Goal: Information Seeking & Learning: Learn about a topic

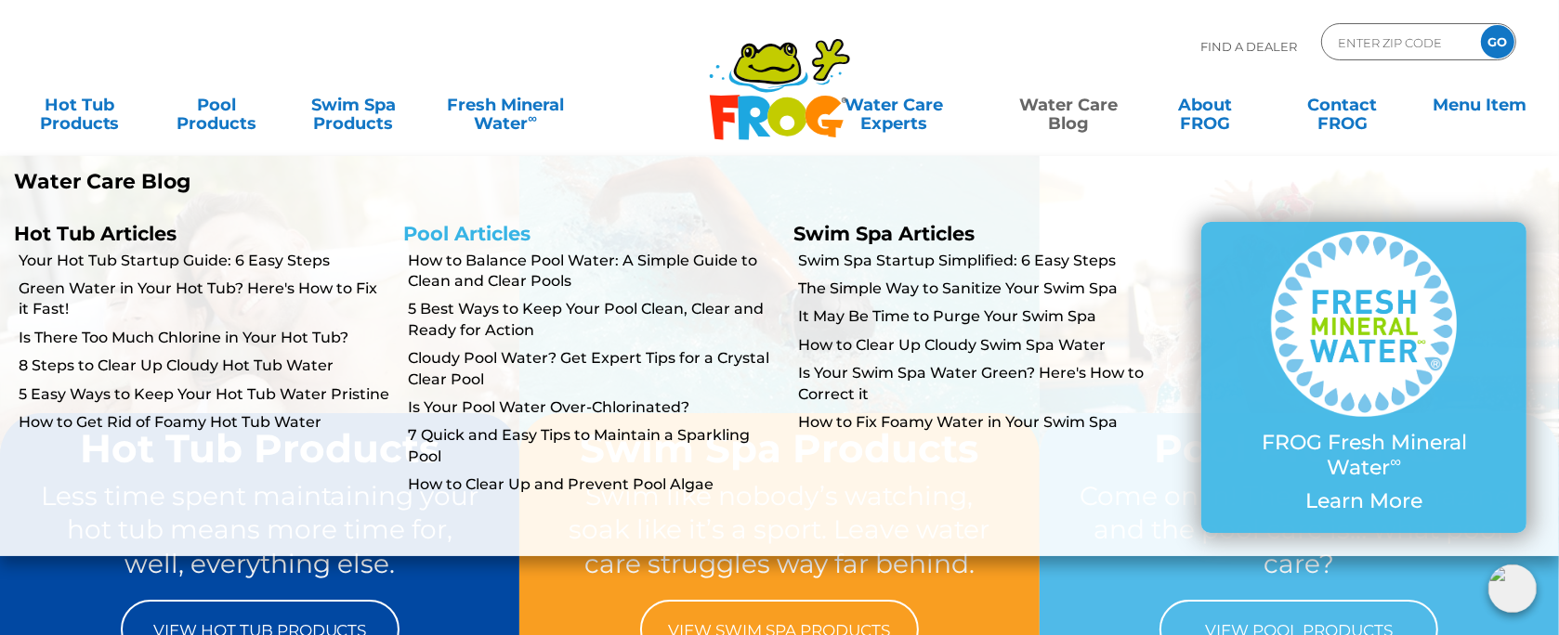
click at [454, 238] on link "Pool Articles" at bounding box center [467, 233] width 127 height 23
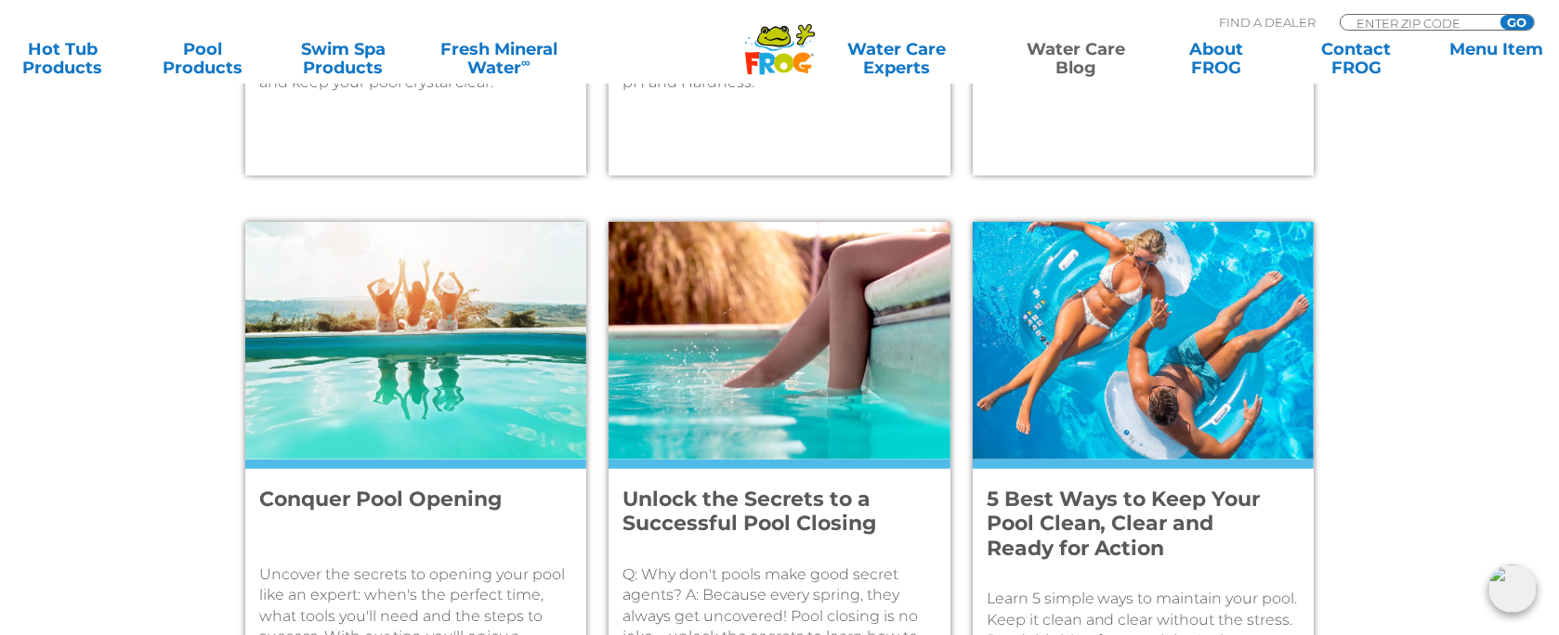
scroll to position [1300, 0]
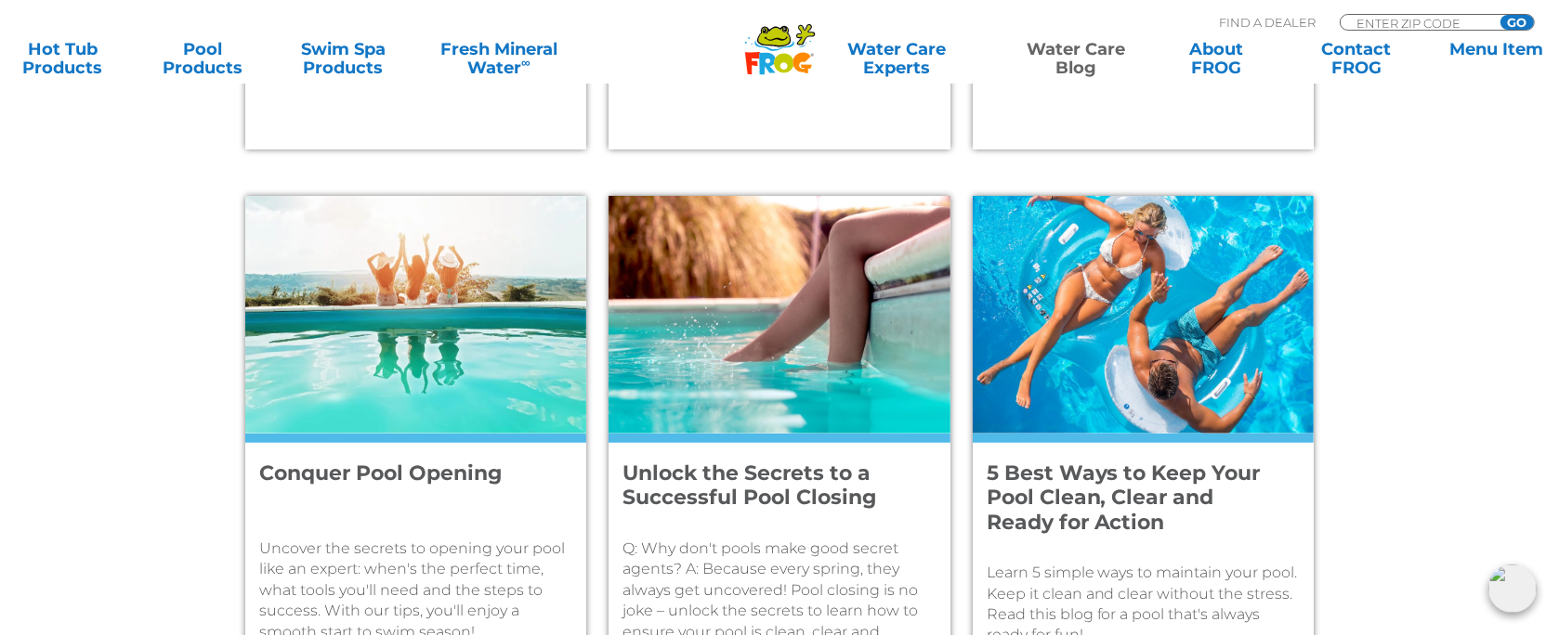
click at [783, 491] on h4 "Unlock the Secrets to a Successful Pool Closing" at bounding box center [766, 486] width 288 height 49
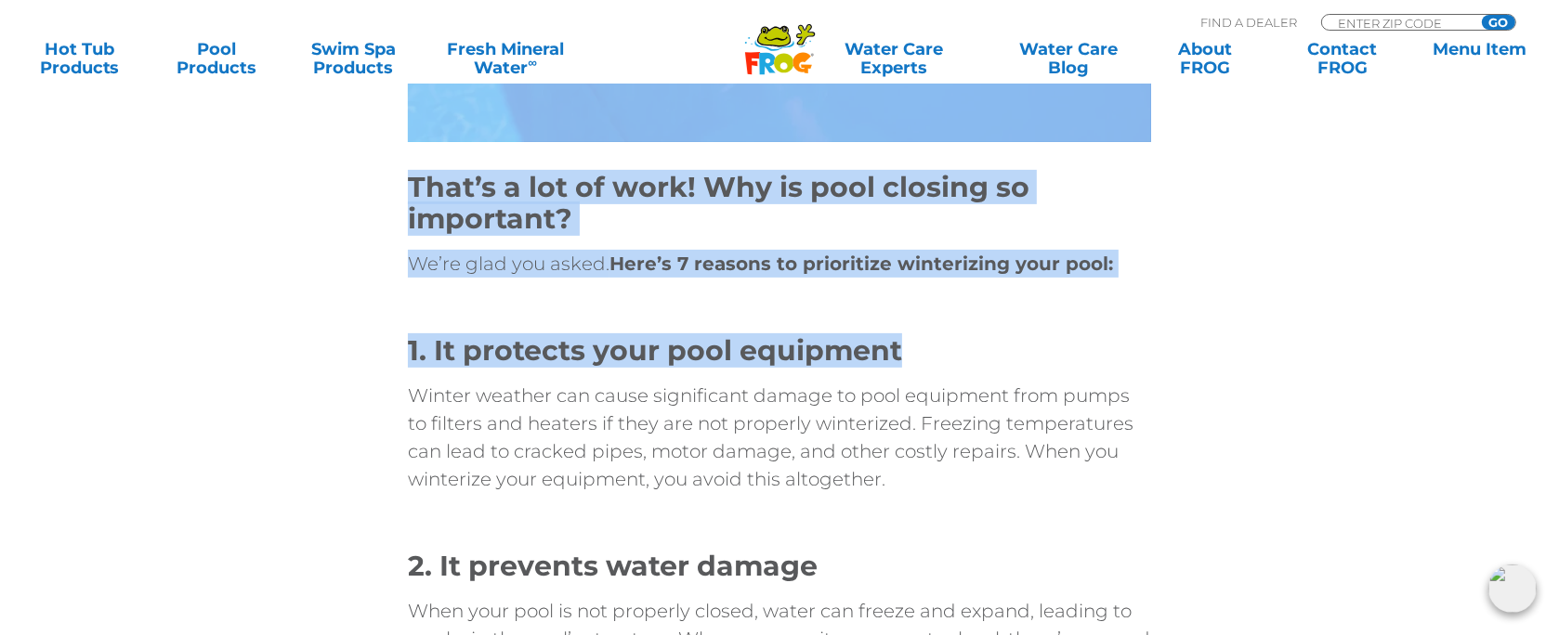
scroll to position [7245, 0]
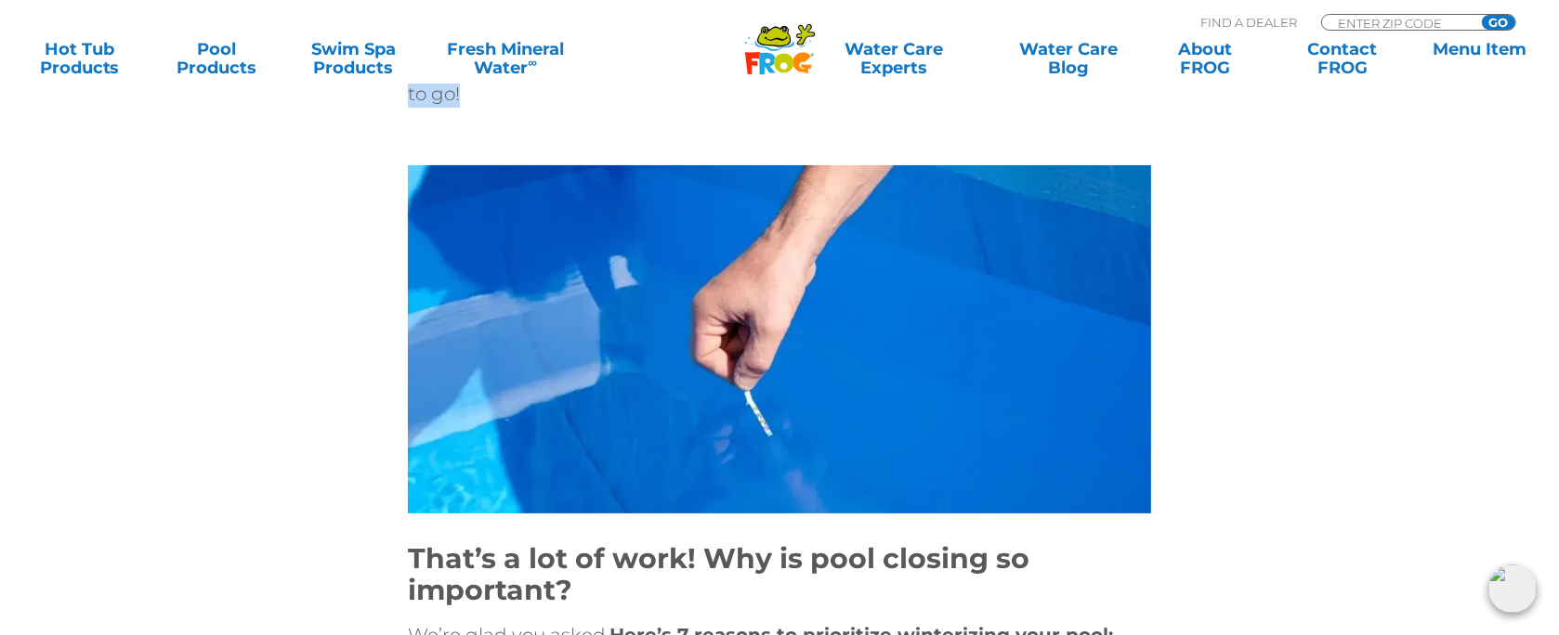
drag, startPoint x: 394, startPoint y: 341, endPoint x: 1172, endPoint y: 138, distance: 804.3
copy div "Pool closing time? This is your best opportunity to make next season’s opening …"
